Goal: Navigation & Orientation: Find specific page/section

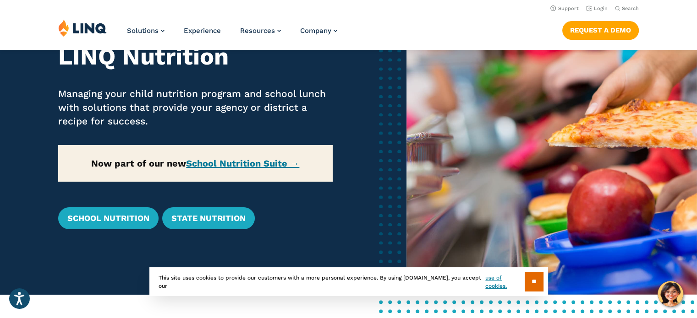
scroll to position [90, 0]
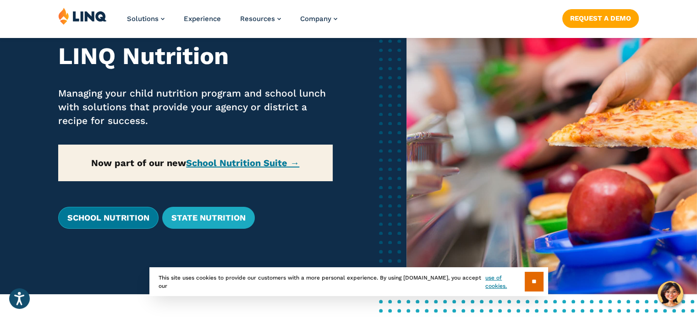
click at [136, 215] on link "School Nutrition" at bounding box center [108, 218] width 100 height 22
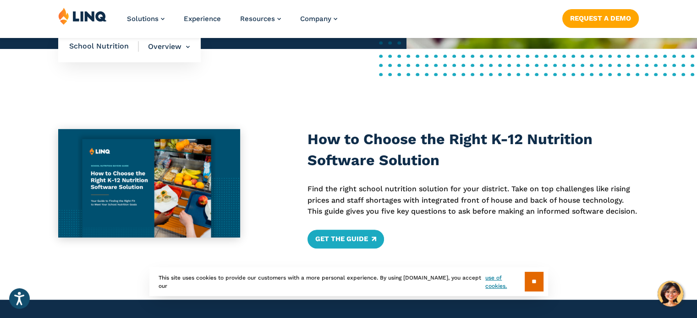
scroll to position [336, 0]
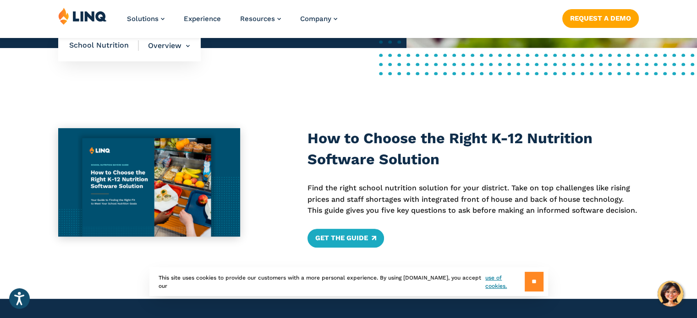
click at [528, 281] on input "**" at bounding box center [533, 282] width 19 height 20
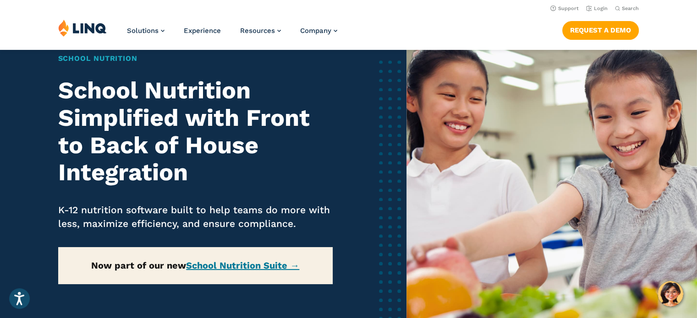
scroll to position [0, 0]
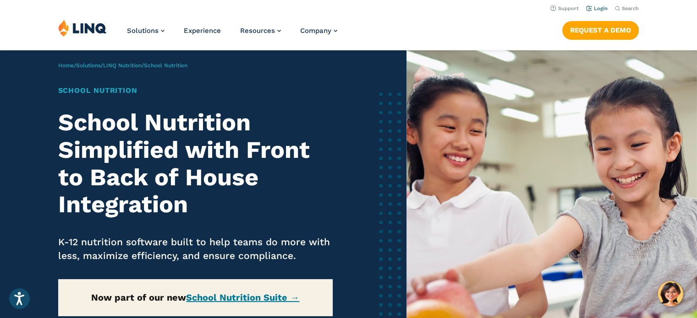
click at [603, 7] on link "Login" at bounding box center [597, 8] width 22 height 6
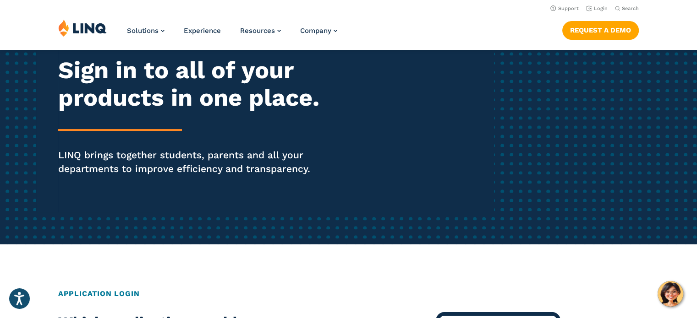
scroll to position [98, 0]
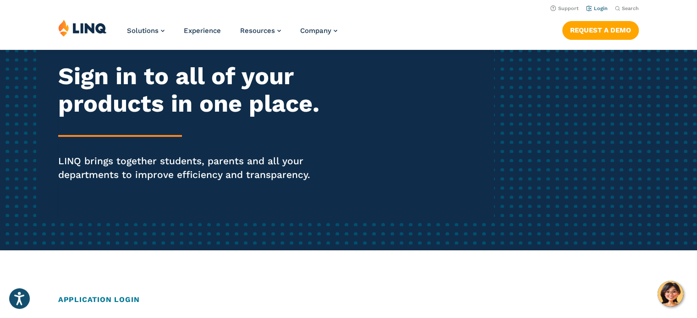
click at [595, 9] on link "Login" at bounding box center [597, 8] width 22 height 6
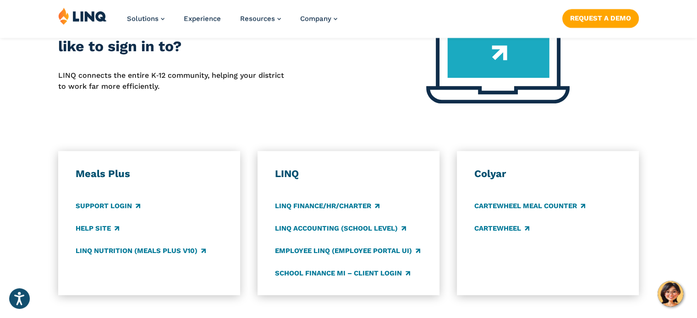
scroll to position [402, 0]
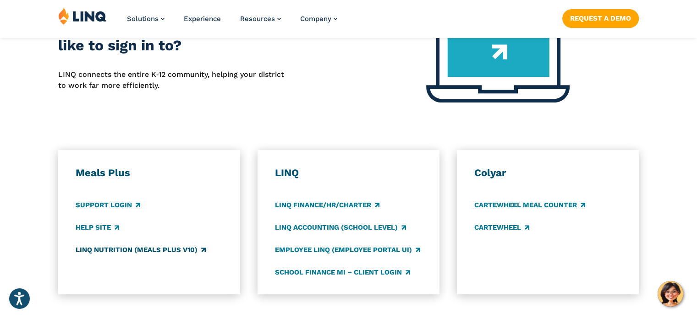
click at [109, 250] on link "LINQ Nutrition (Meals Plus v10)" at bounding box center [141, 250] width 130 height 10
